Goal: Task Accomplishment & Management: Use online tool/utility

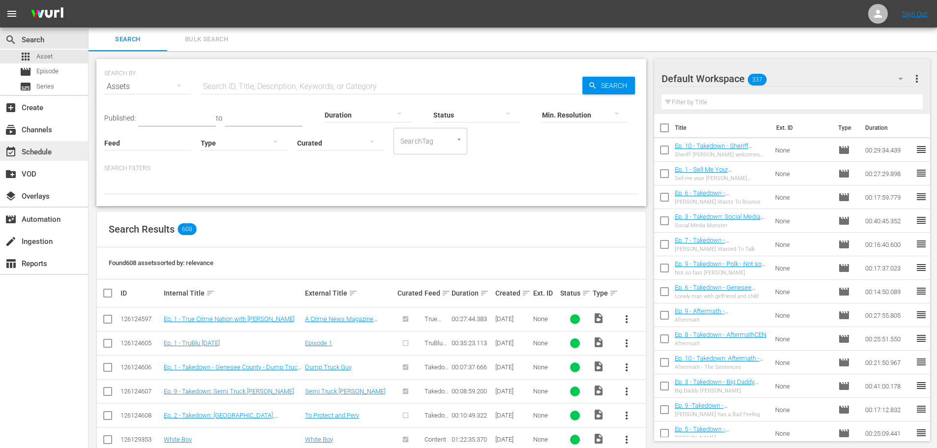
click at [56, 154] on div "event_available Schedule" at bounding box center [44, 151] width 88 height 20
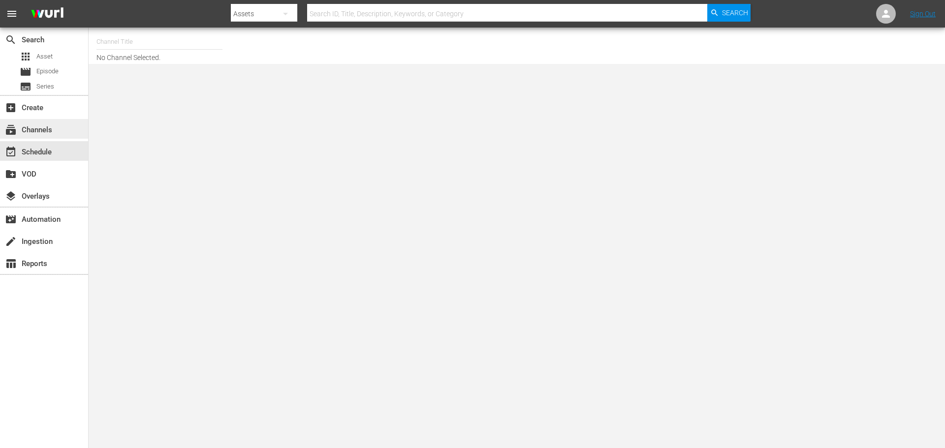
click at [54, 131] on div "subscriptions Channels" at bounding box center [27, 128] width 55 height 9
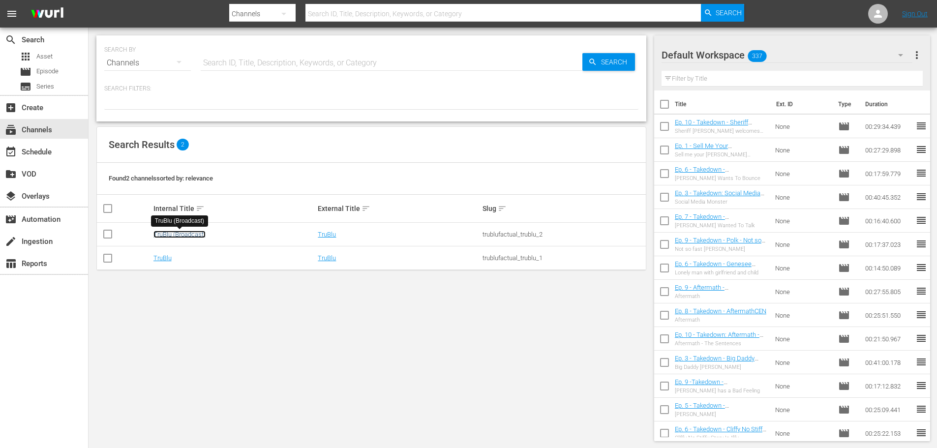
click at [198, 235] on link "TruBlu (Broadcast)" at bounding box center [179, 234] width 52 height 7
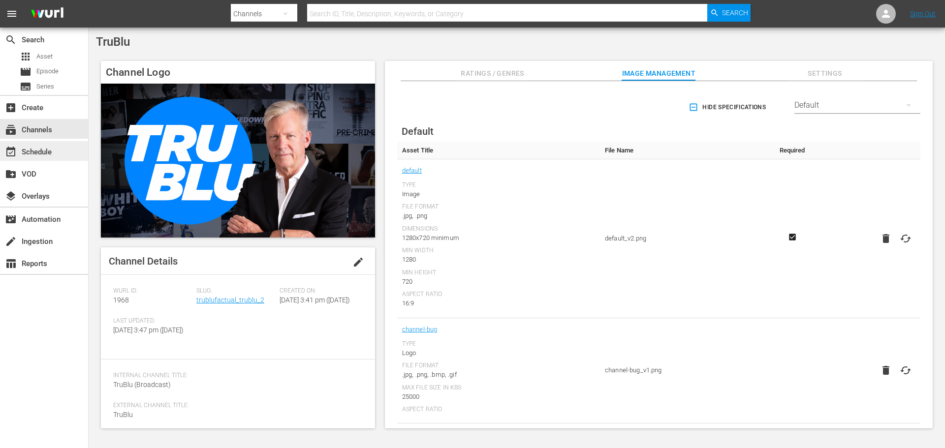
click at [48, 154] on div "event_available Schedule" at bounding box center [27, 150] width 55 height 9
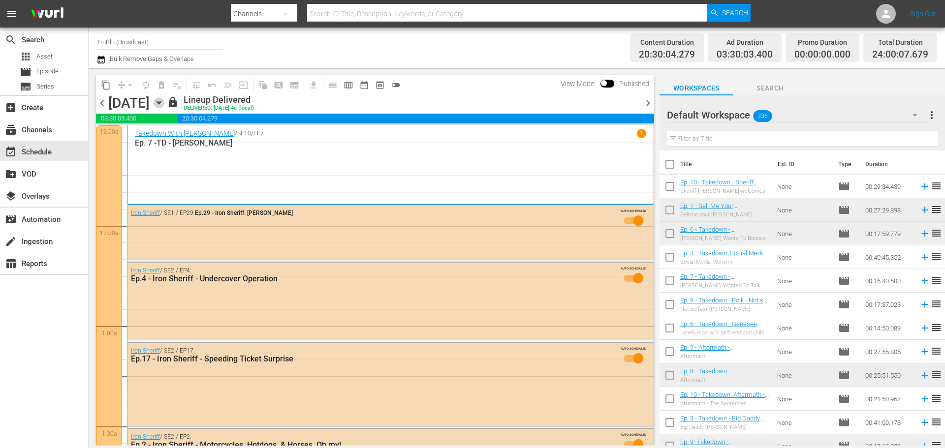
click at [164, 103] on icon "button" at bounding box center [158, 102] width 11 height 11
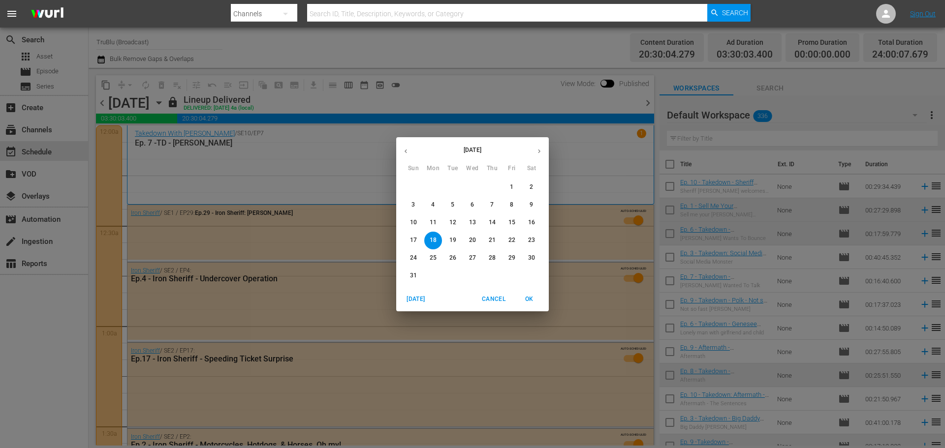
click at [501, 302] on span "Cancel" at bounding box center [494, 299] width 24 height 10
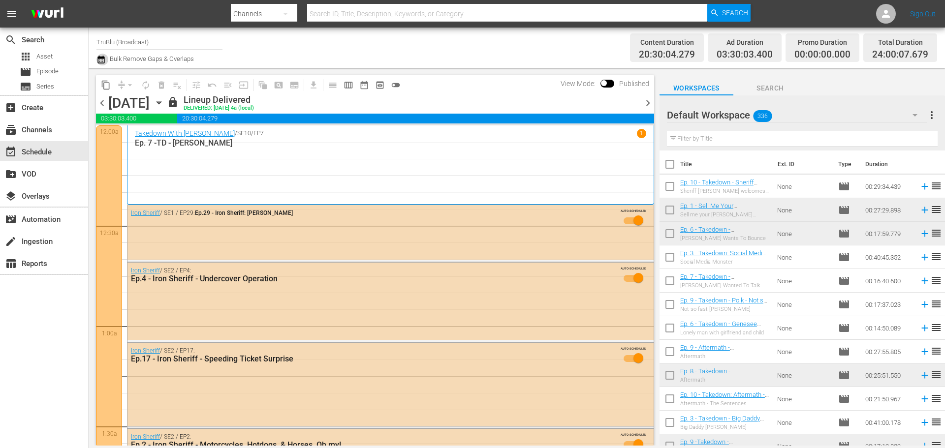
click at [101, 61] on icon "button" at bounding box center [100, 60] width 7 height 8
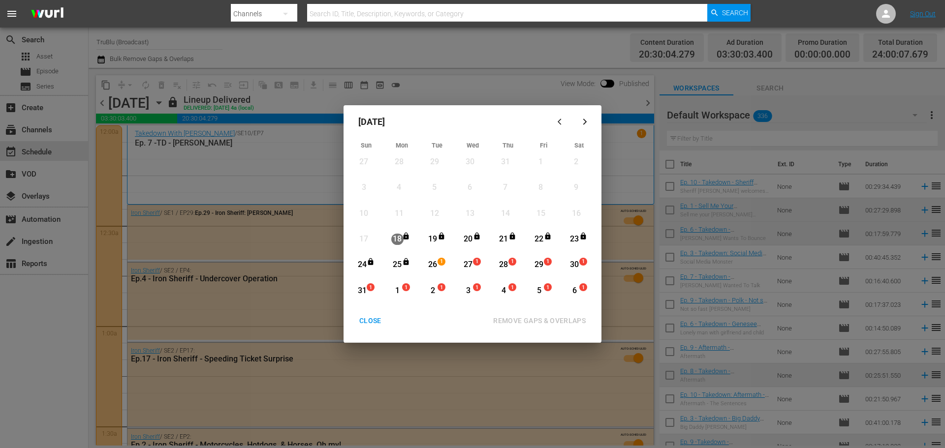
click at [484, 89] on div "[DATE] Sun Mon Tue Wed Thu Fri Sat 27 View Lineup 28 View Lineup 29 View Lineup…" at bounding box center [472, 224] width 945 height 448
drag, startPoint x: 378, startPoint y: 322, endPoint x: 330, endPoint y: 217, distance: 114.9
click at [378, 322] on div "CLOSE" at bounding box center [370, 321] width 38 height 12
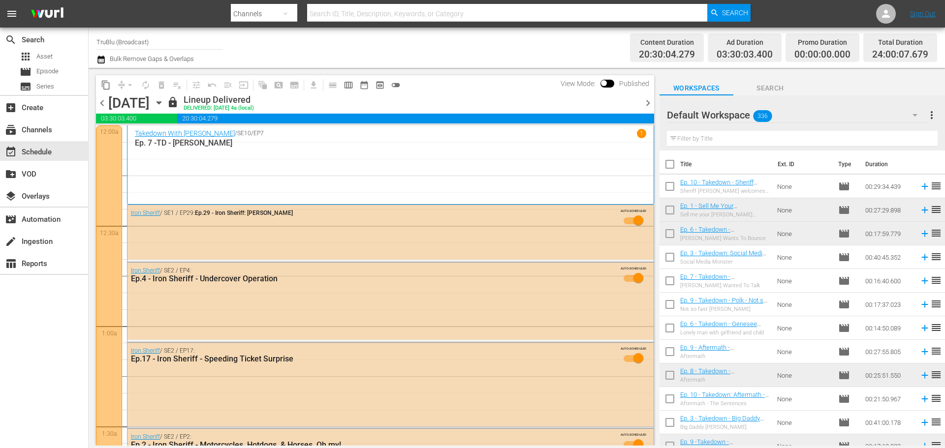
click at [164, 105] on icon "button" at bounding box center [158, 102] width 11 height 11
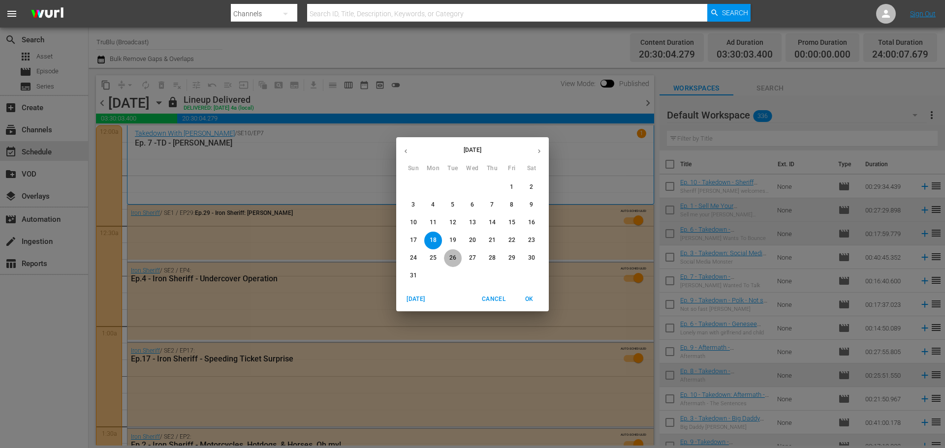
click at [456, 260] on p "26" at bounding box center [452, 258] width 7 height 8
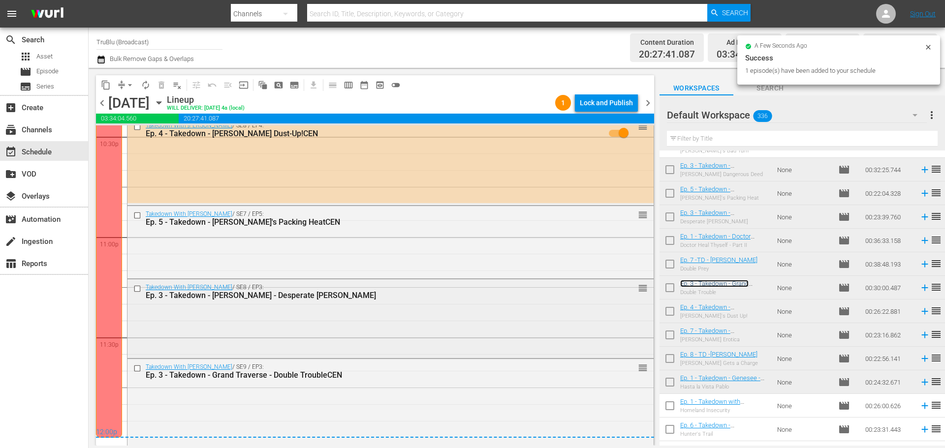
scroll to position [4518, 0]
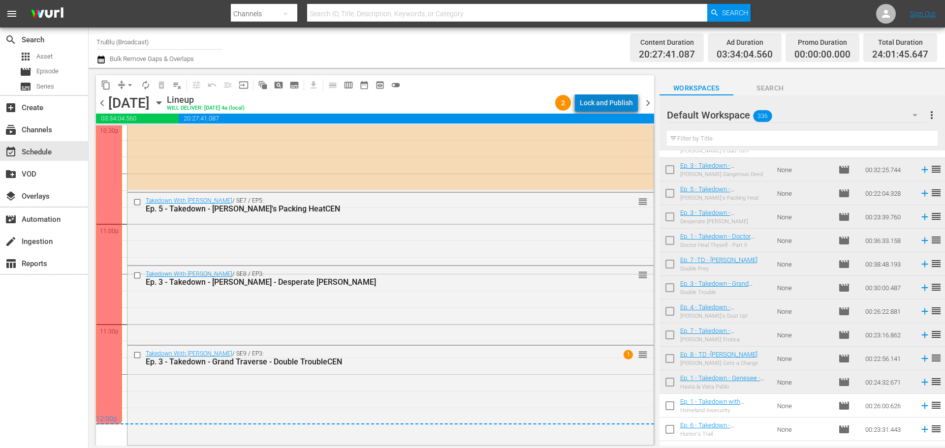
click at [620, 107] on div "Lock and Publish" at bounding box center [606, 103] width 53 height 18
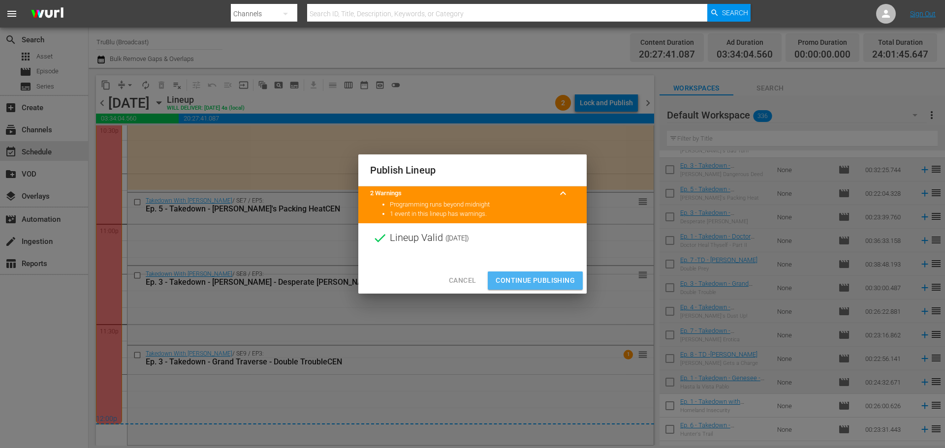
click at [550, 282] on span "Continue Publishing" at bounding box center [534, 281] width 79 height 12
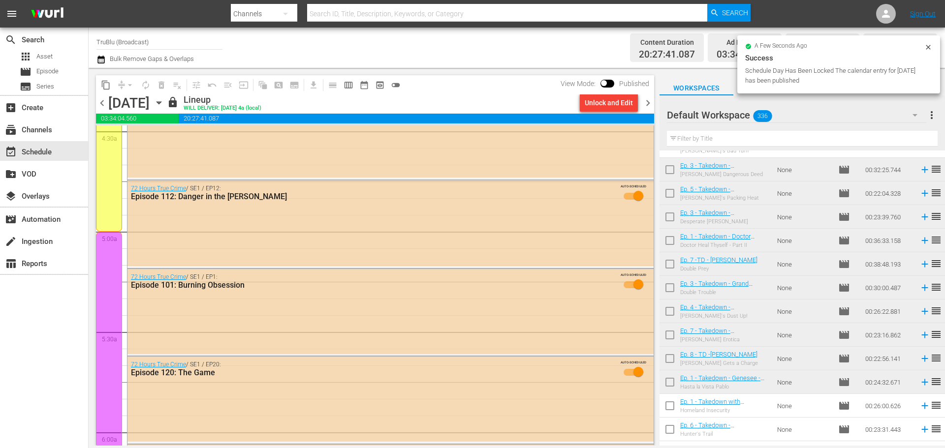
scroll to position [0, 0]
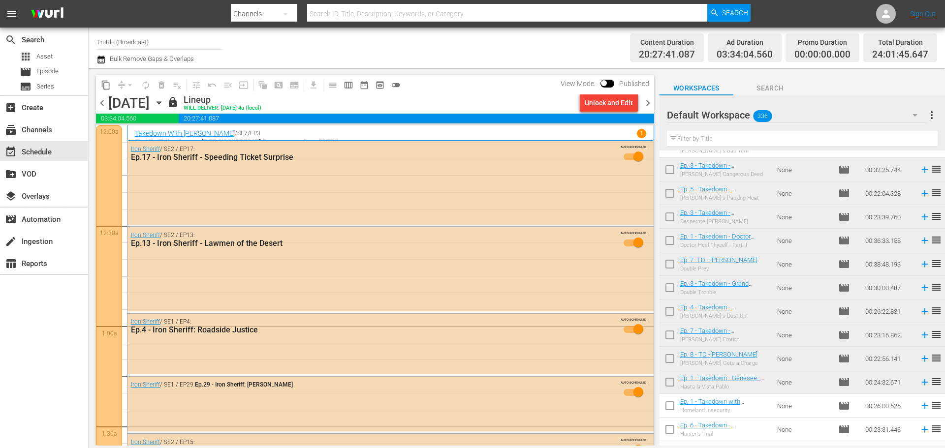
click at [648, 103] on span "chevron_right" at bounding box center [648, 103] width 12 height 12
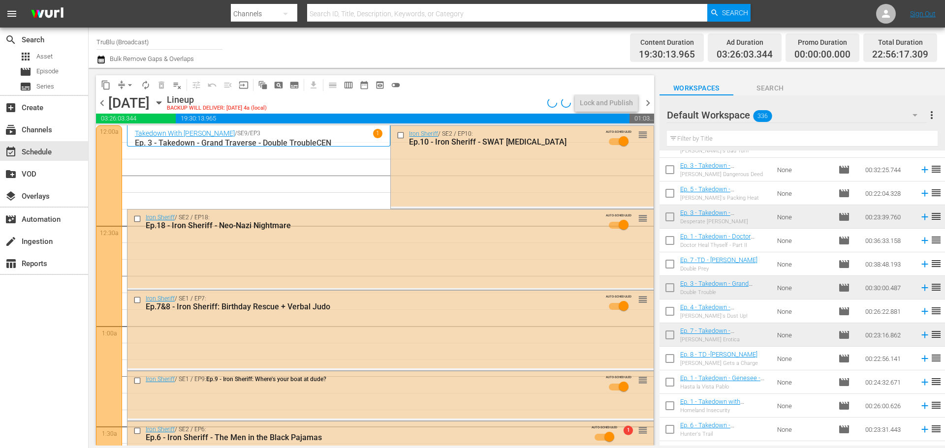
click at [122, 82] on button "arrow_drop_down" at bounding box center [130, 85] width 16 height 16
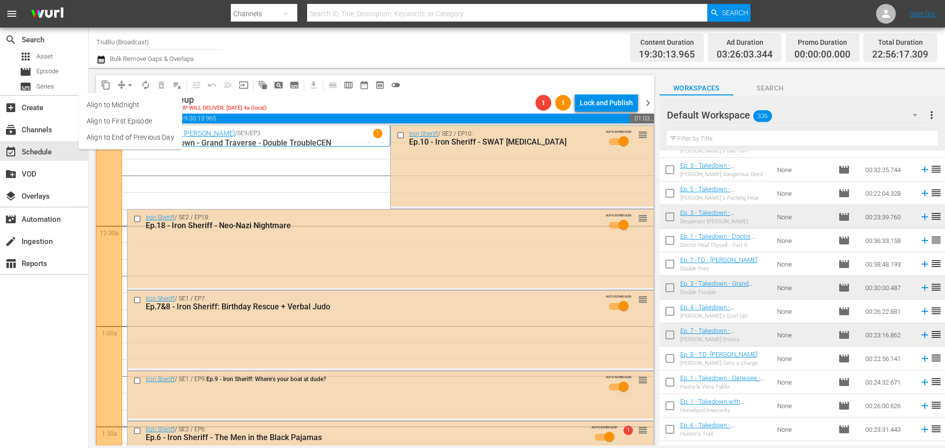
click at [138, 137] on li "Align to End of Previous Day" at bounding box center [130, 137] width 103 height 16
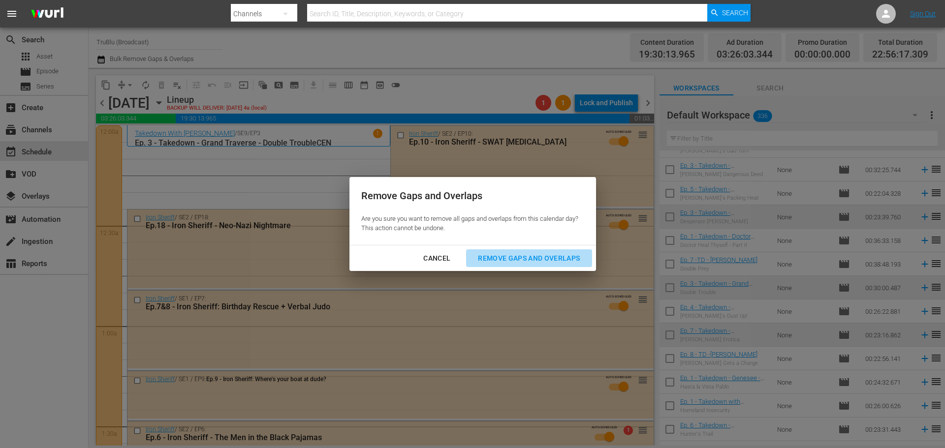
click at [535, 261] on div "Remove Gaps and Overlaps" at bounding box center [529, 258] width 118 height 12
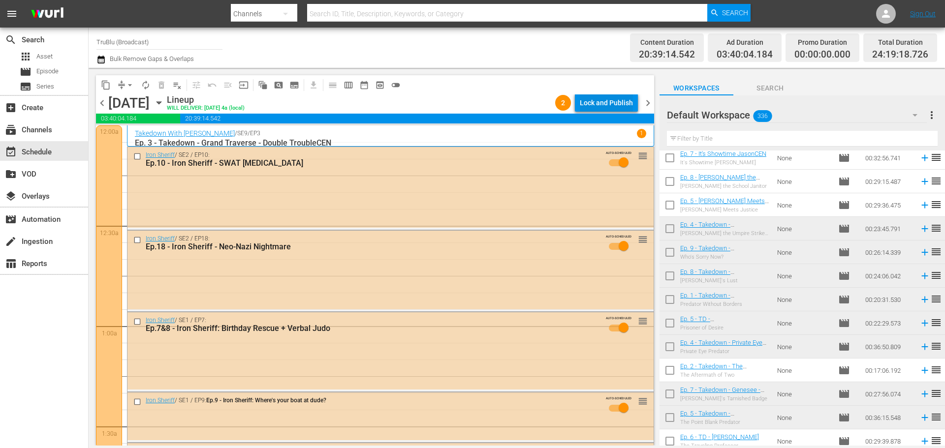
click at [613, 101] on div "Lock and Publish" at bounding box center [606, 103] width 53 height 18
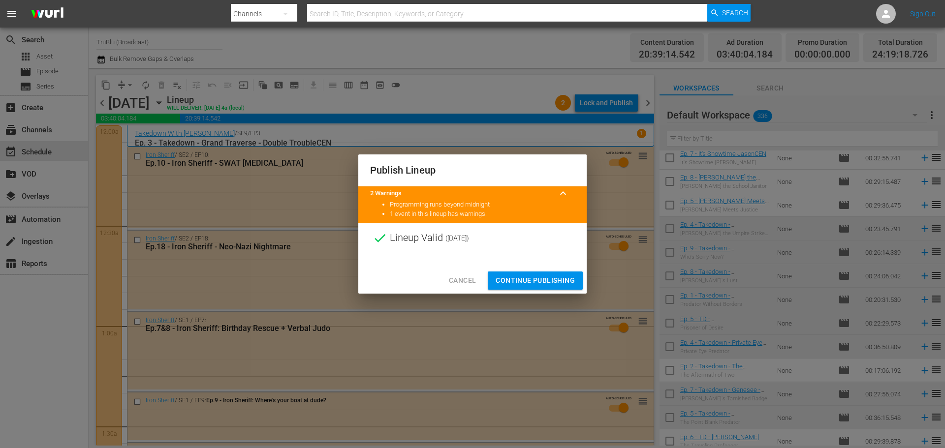
click at [547, 278] on span "Continue Publishing" at bounding box center [534, 281] width 79 height 12
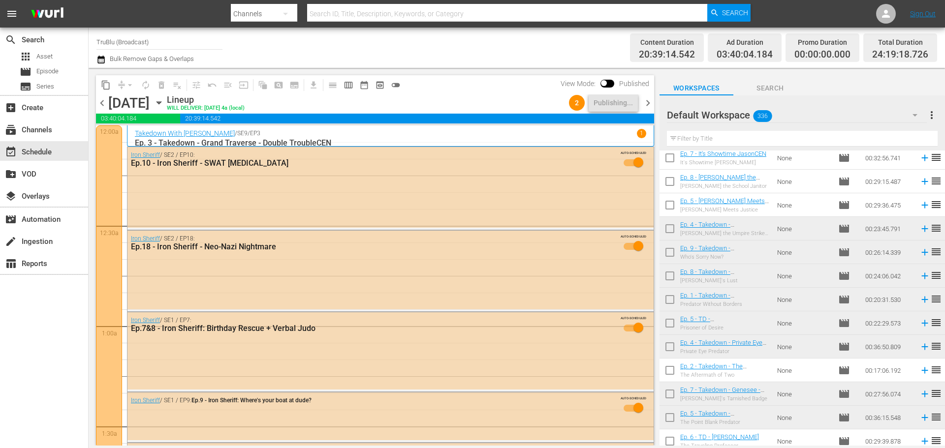
click at [645, 103] on span "chevron_right" at bounding box center [648, 103] width 12 height 12
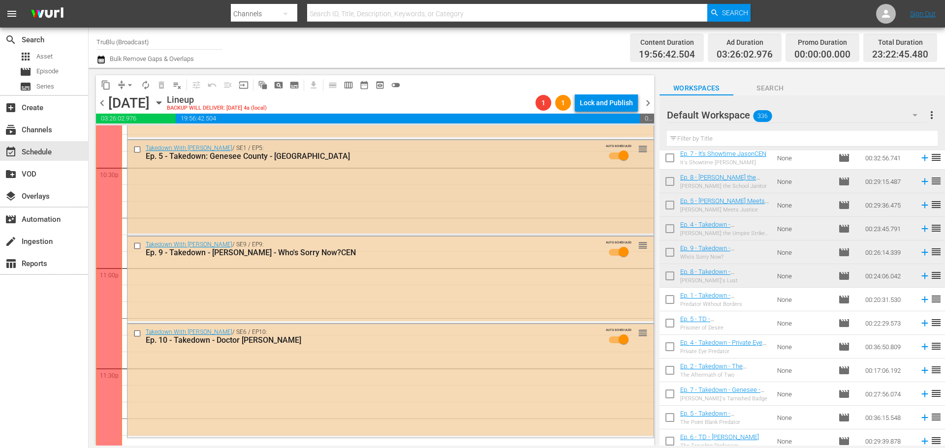
scroll to position [4497, 0]
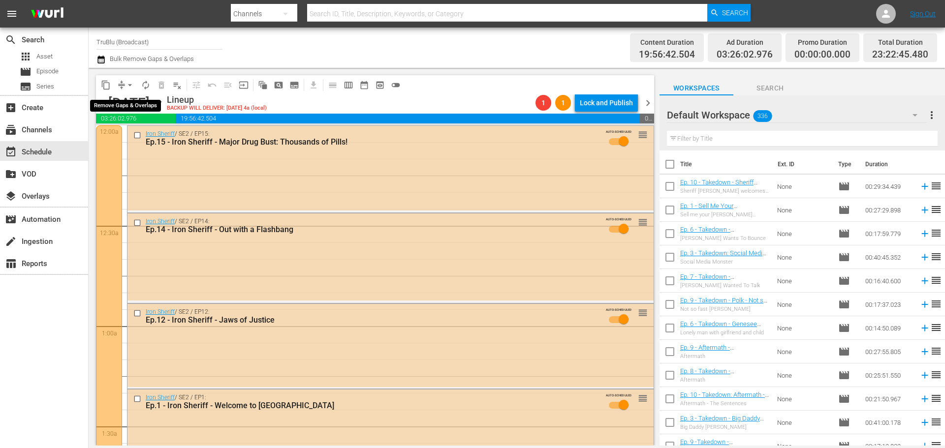
click at [124, 82] on button "arrow_drop_down" at bounding box center [130, 85] width 16 height 16
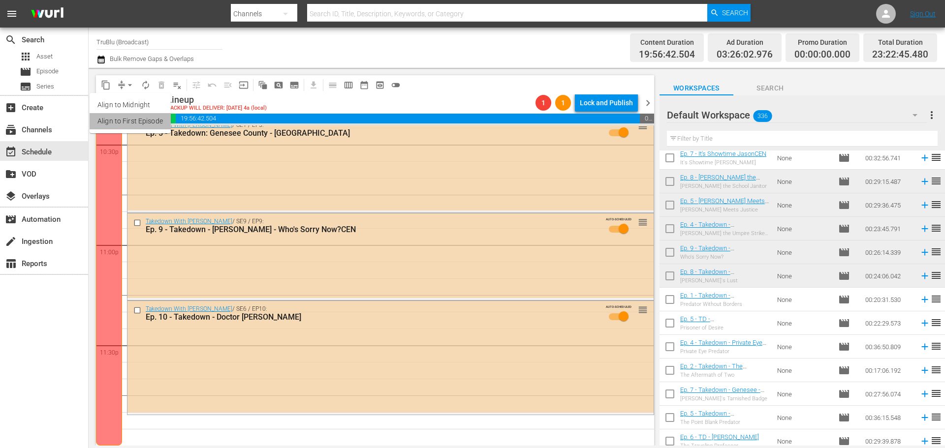
click at [129, 126] on li "Align to First Episode" at bounding box center [130, 121] width 81 height 16
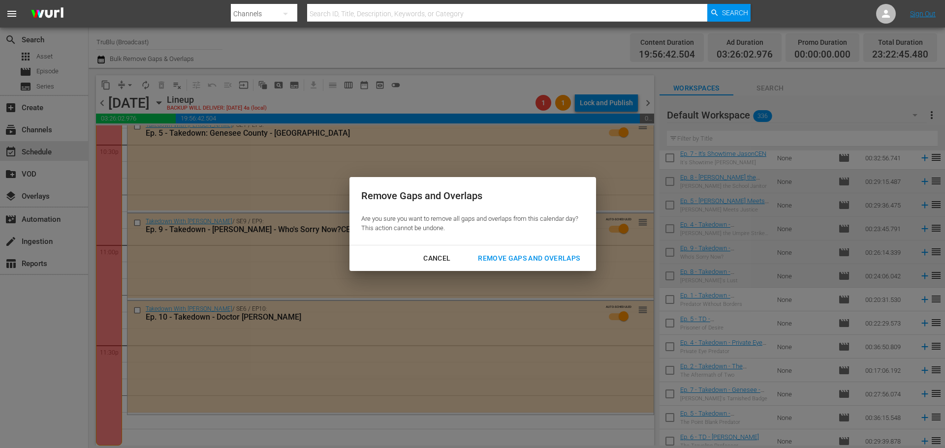
click at [516, 256] on div "Remove Gaps and Overlaps" at bounding box center [529, 258] width 118 height 12
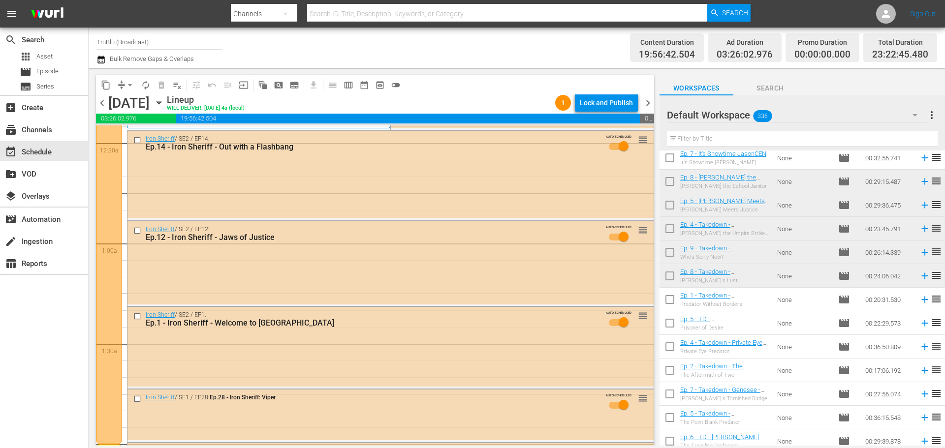
scroll to position [0, 0]
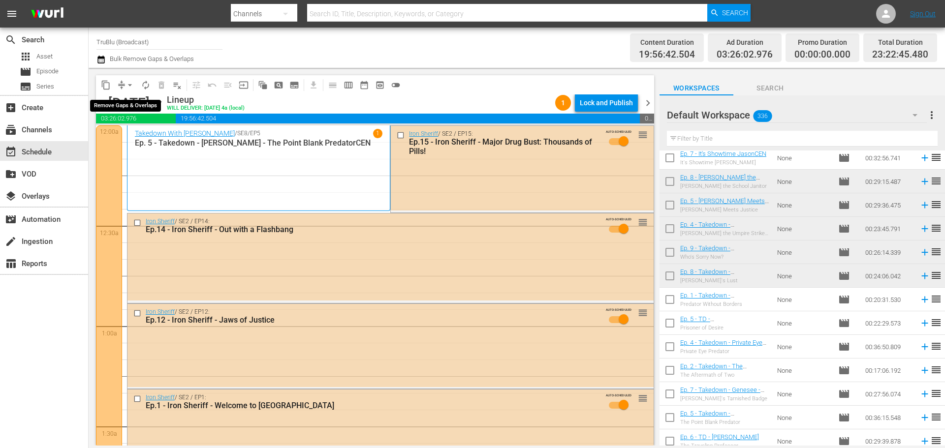
click at [126, 83] on span "arrow_drop_down" at bounding box center [130, 85] width 10 height 10
click at [128, 140] on li "Align to End of Previous Day" at bounding box center [130, 137] width 103 height 16
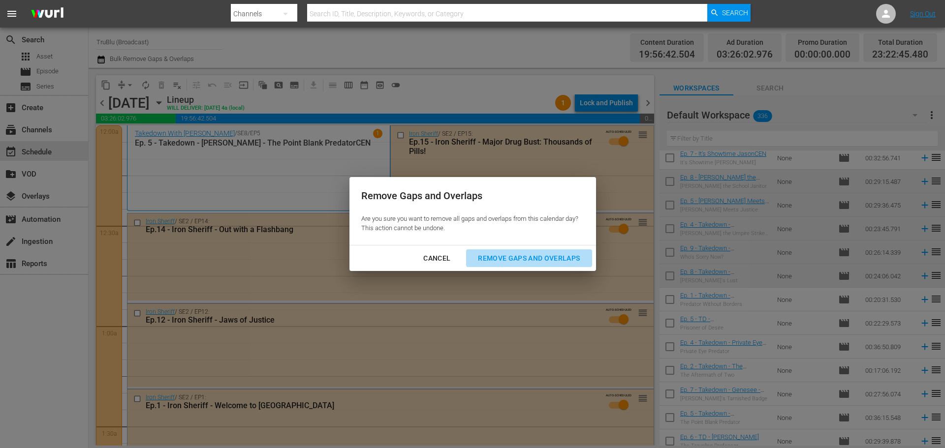
click at [540, 261] on div "Remove Gaps and Overlaps" at bounding box center [529, 258] width 118 height 12
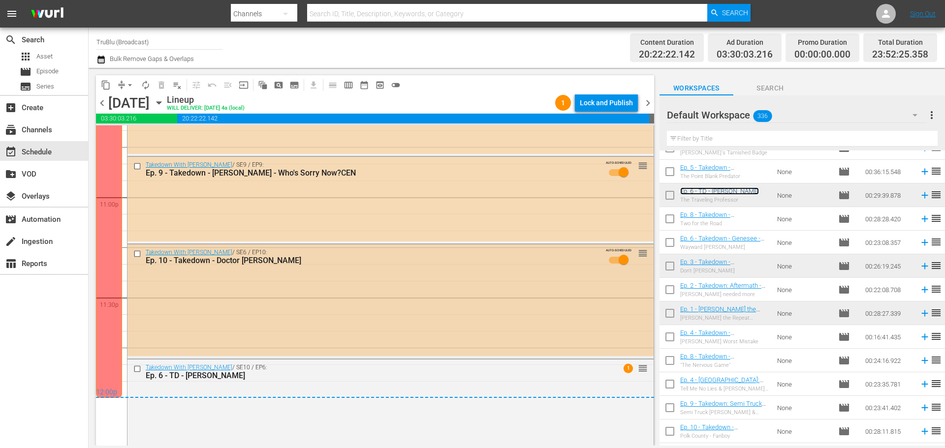
scroll to position [4557, 0]
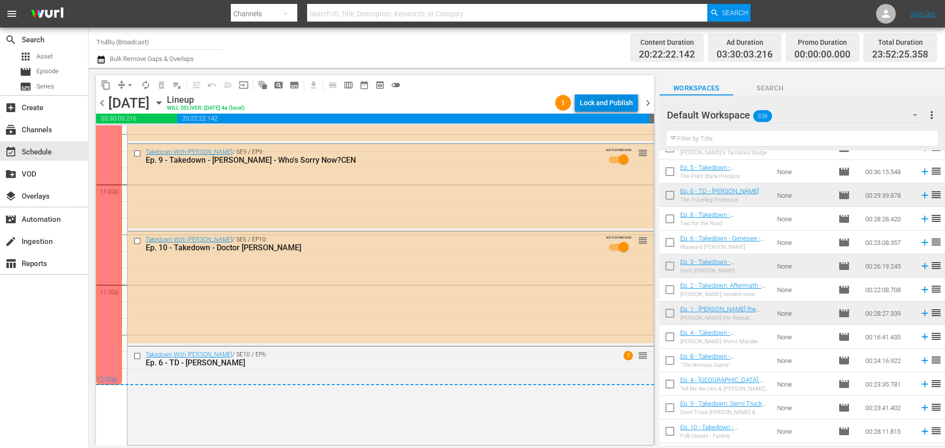
click at [602, 107] on div "Lock and Publish" at bounding box center [606, 103] width 53 height 18
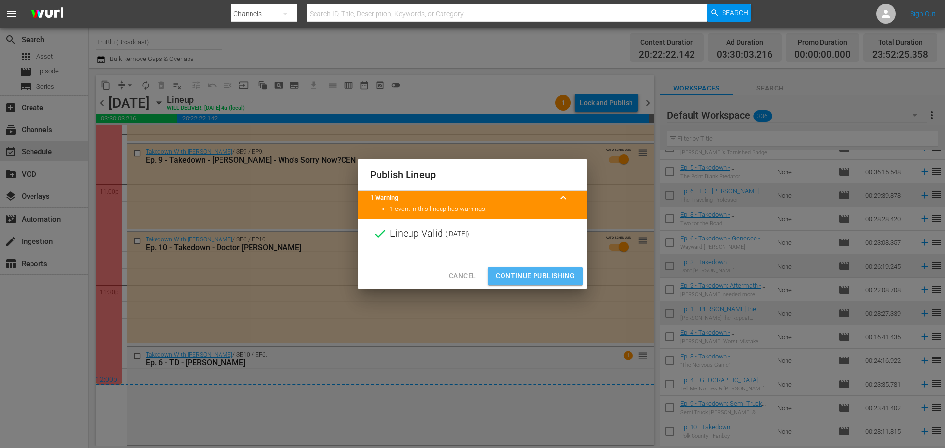
click at [540, 278] on span "Continue Publishing" at bounding box center [534, 276] width 79 height 12
